Goal: Transaction & Acquisition: Purchase product/service

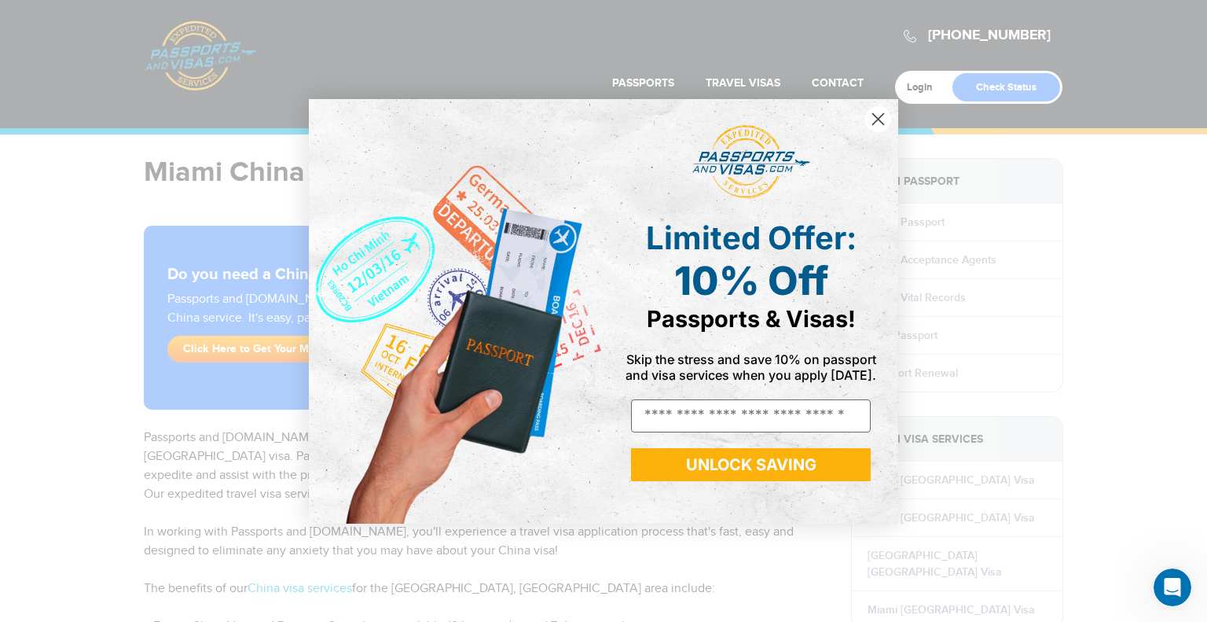
click at [879, 118] on icon "Close dialog" at bounding box center [878, 118] width 11 height 11
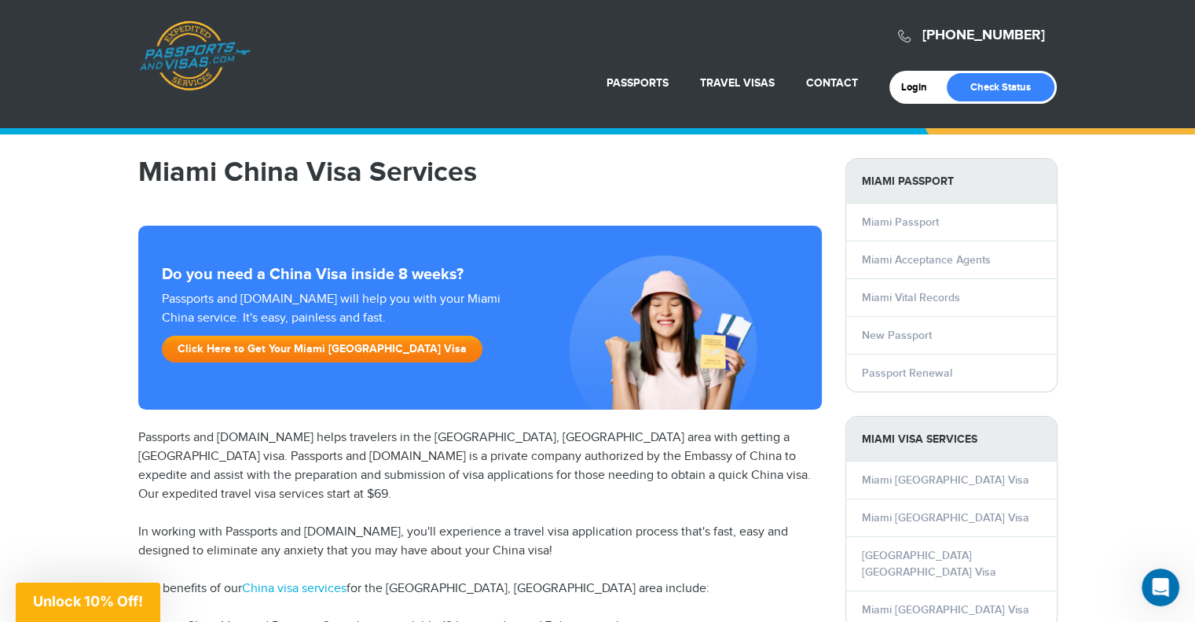
click at [277, 347] on link "Click Here to Get Your Miami China Visa" at bounding box center [322, 349] width 321 height 27
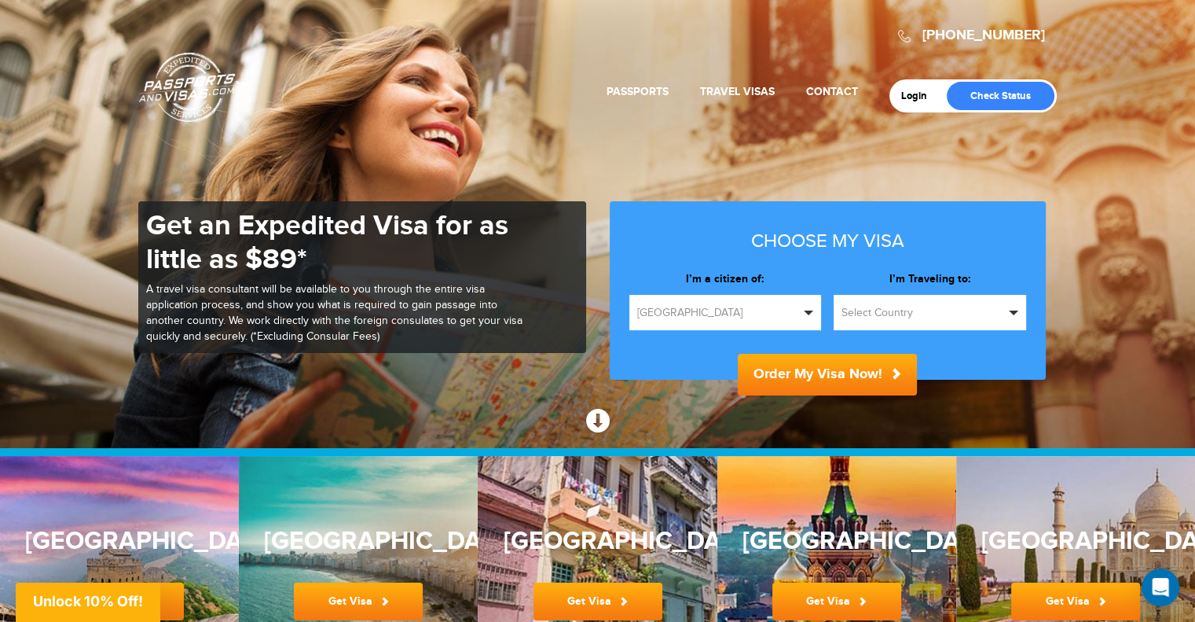
click at [906, 312] on span "Select Country" at bounding box center [923, 313] width 163 height 16
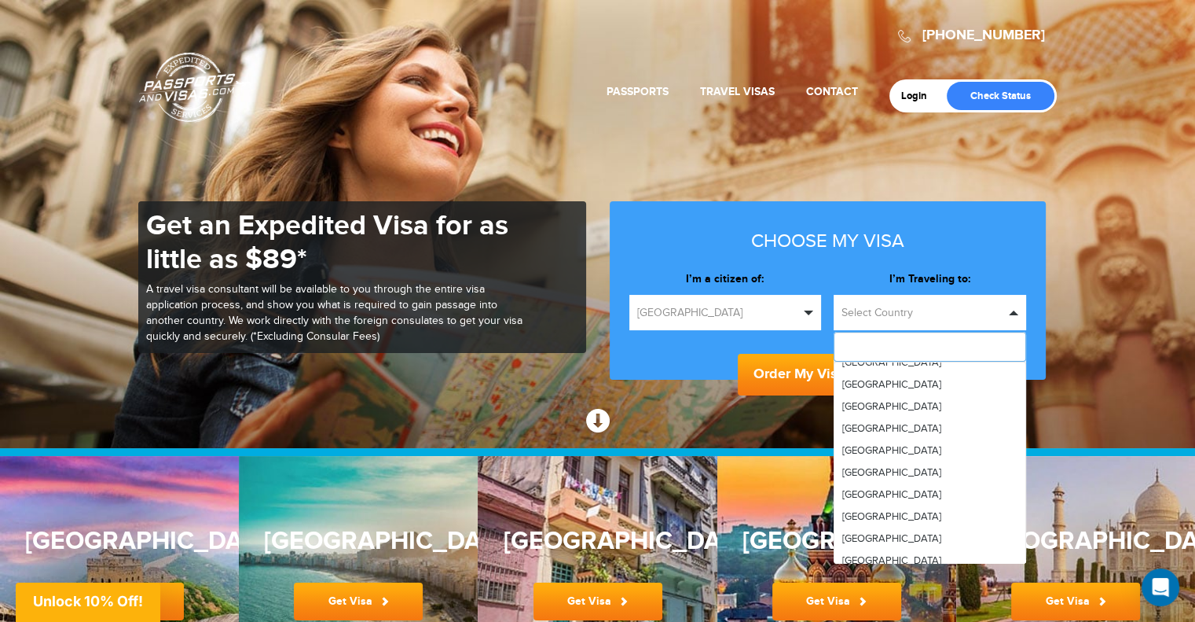
scroll to position [807, 0]
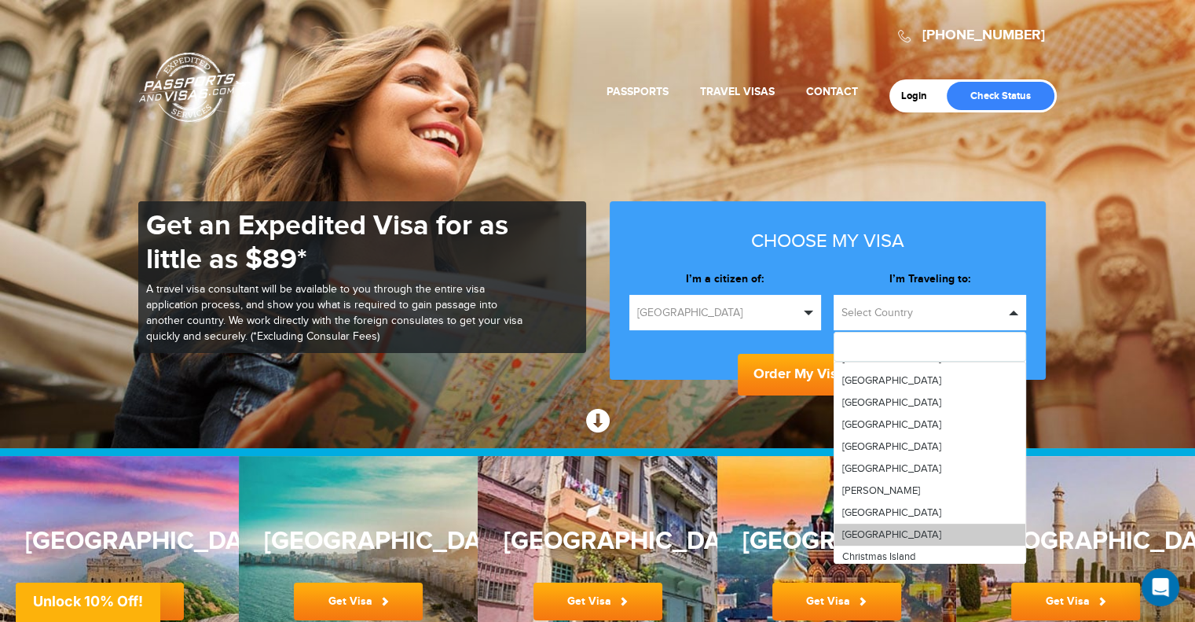
click at [880, 532] on link "China" at bounding box center [930, 534] width 191 height 22
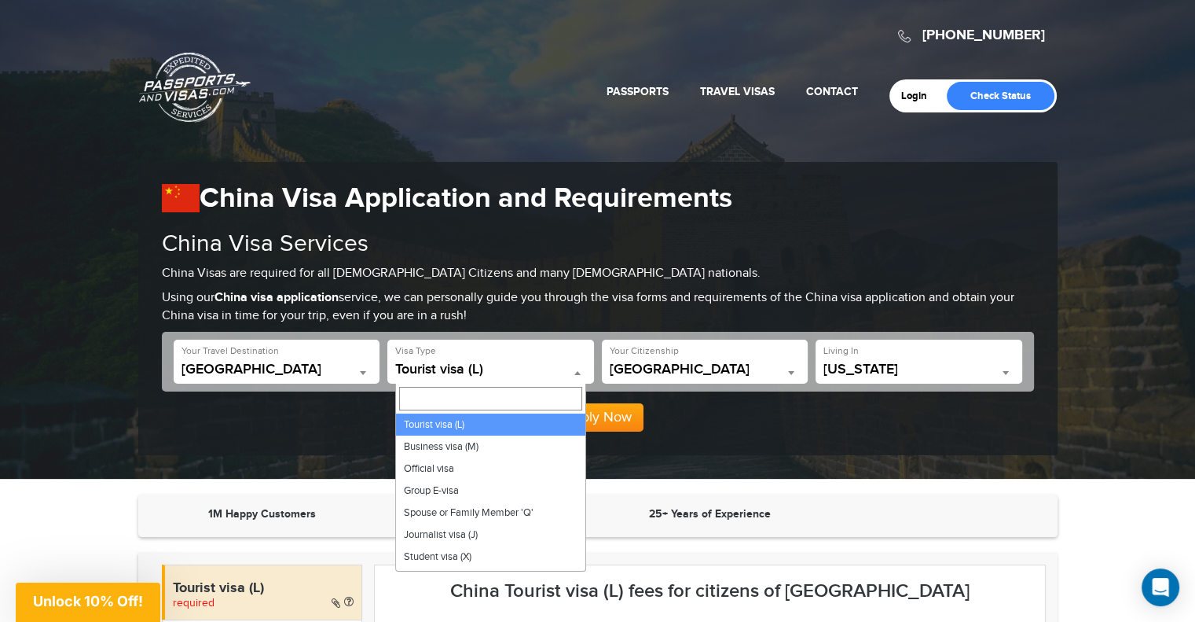
click at [556, 368] on span "Tourist visa (L)" at bounding box center [490, 370] width 191 height 16
select select "*****"
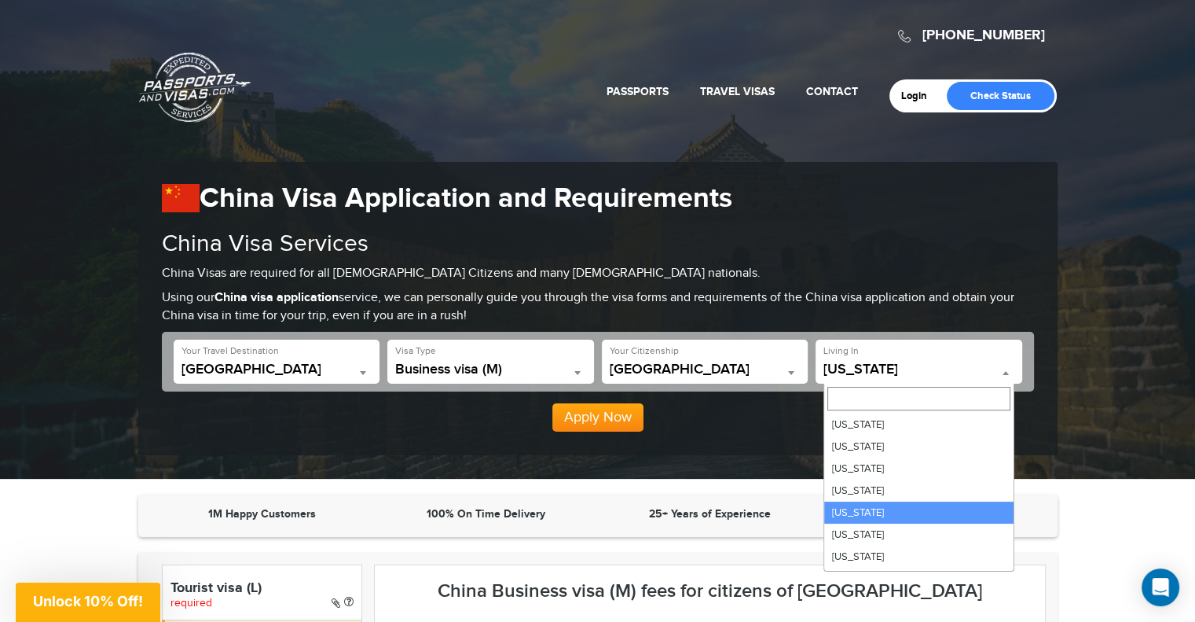
click at [883, 368] on span "California" at bounding box center [919, 370] width 191 height 16
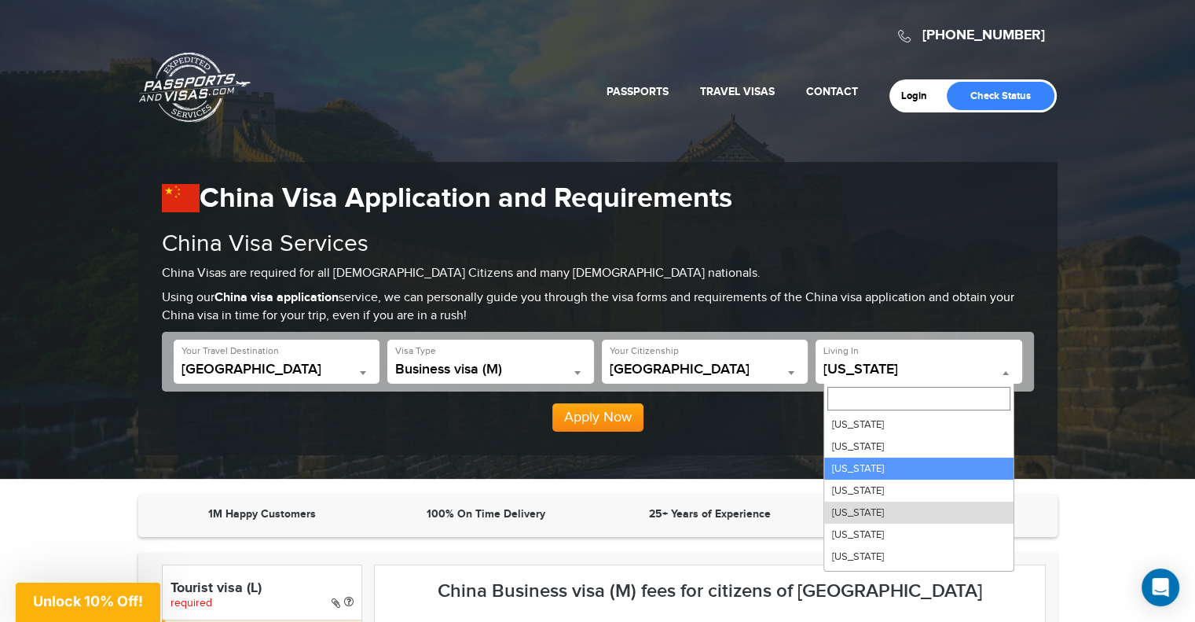
scroll to position [137, 0]
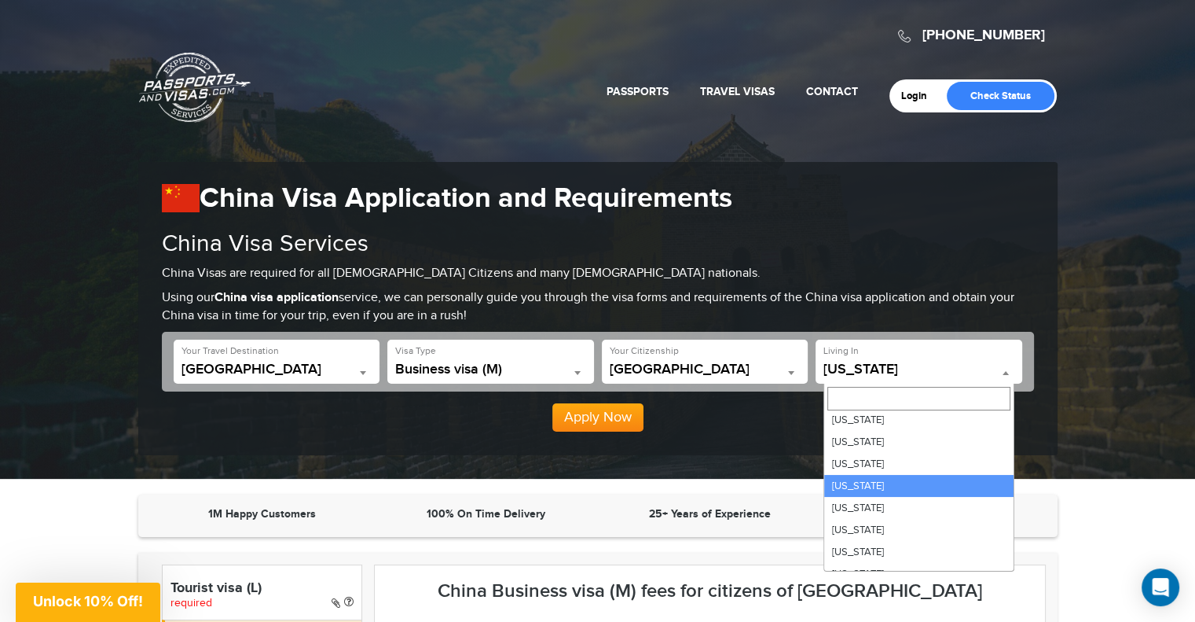
select select "**"
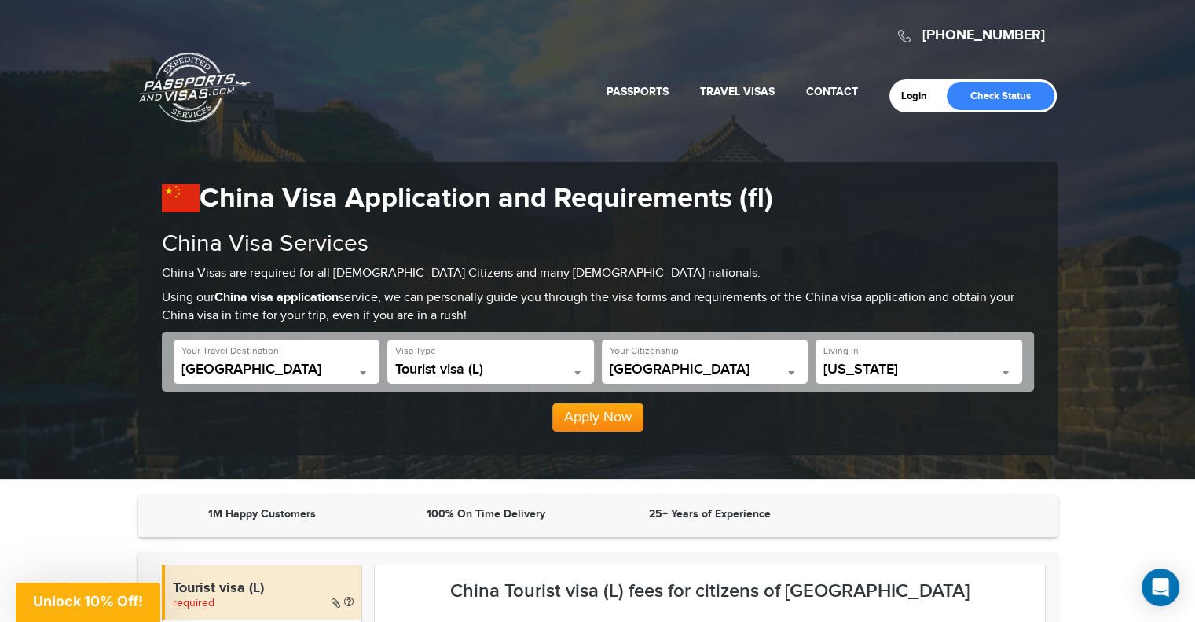
click at [600, 411] on button "Apply Now" at bounding box center [597, 417] width 91 height 28
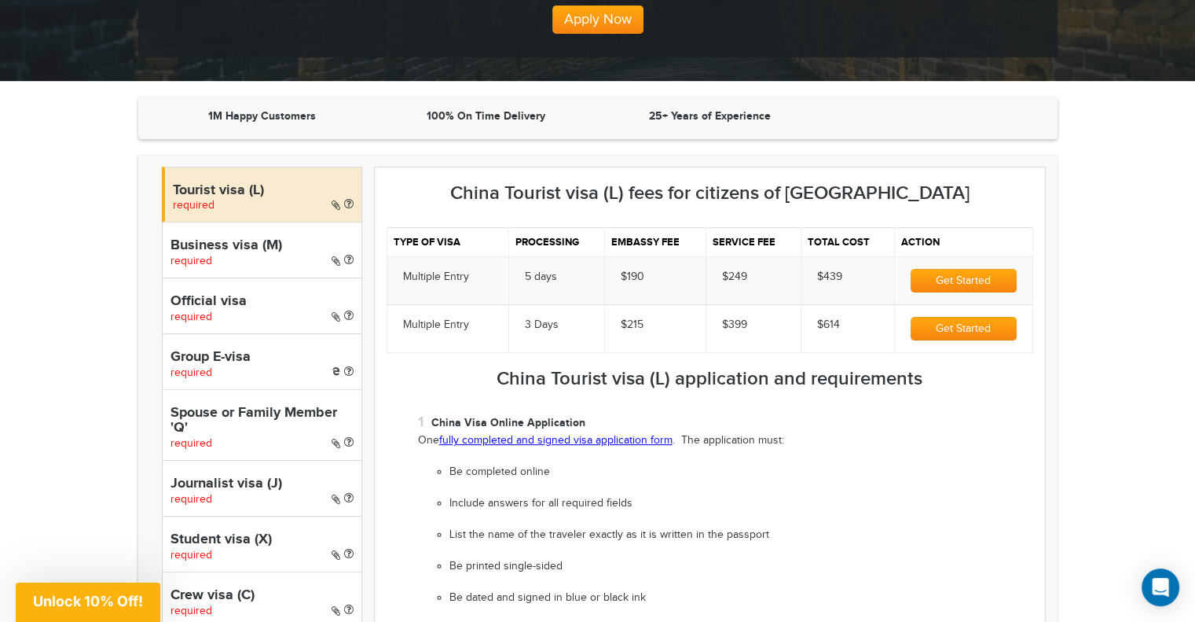
scroll to position [473, 0]
